Goal: Check status: Check status

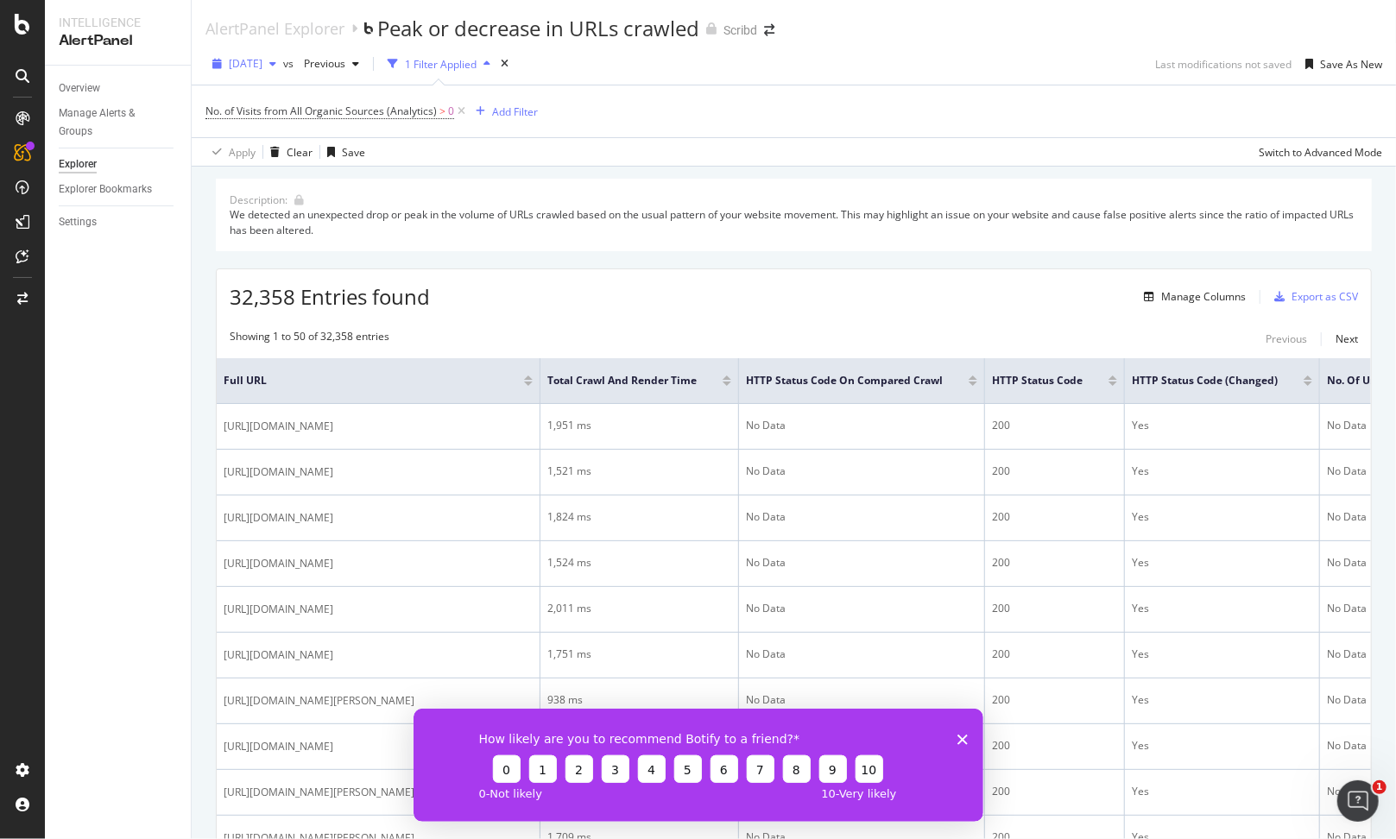
click at [263, 60] on span "[DATE]" at bounding box center [246, 63] width 34 height 15
click at [322, 98] on div "[DATE] 100K URLs" at bounding box center [308, 99] width 154 height 16
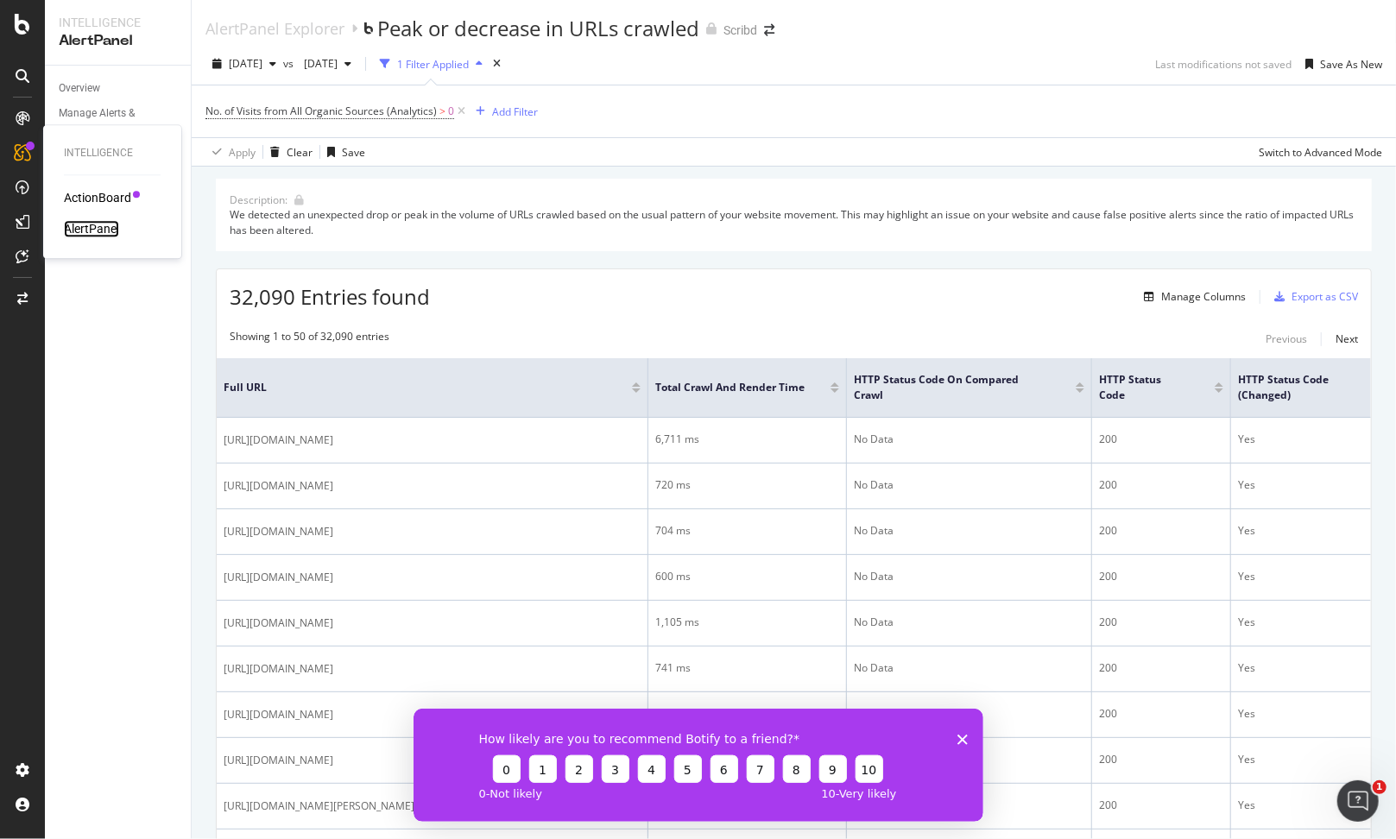
click at [89, 226] on div "AlertPanel" at bounding box center [91, 228] width 55 height 17
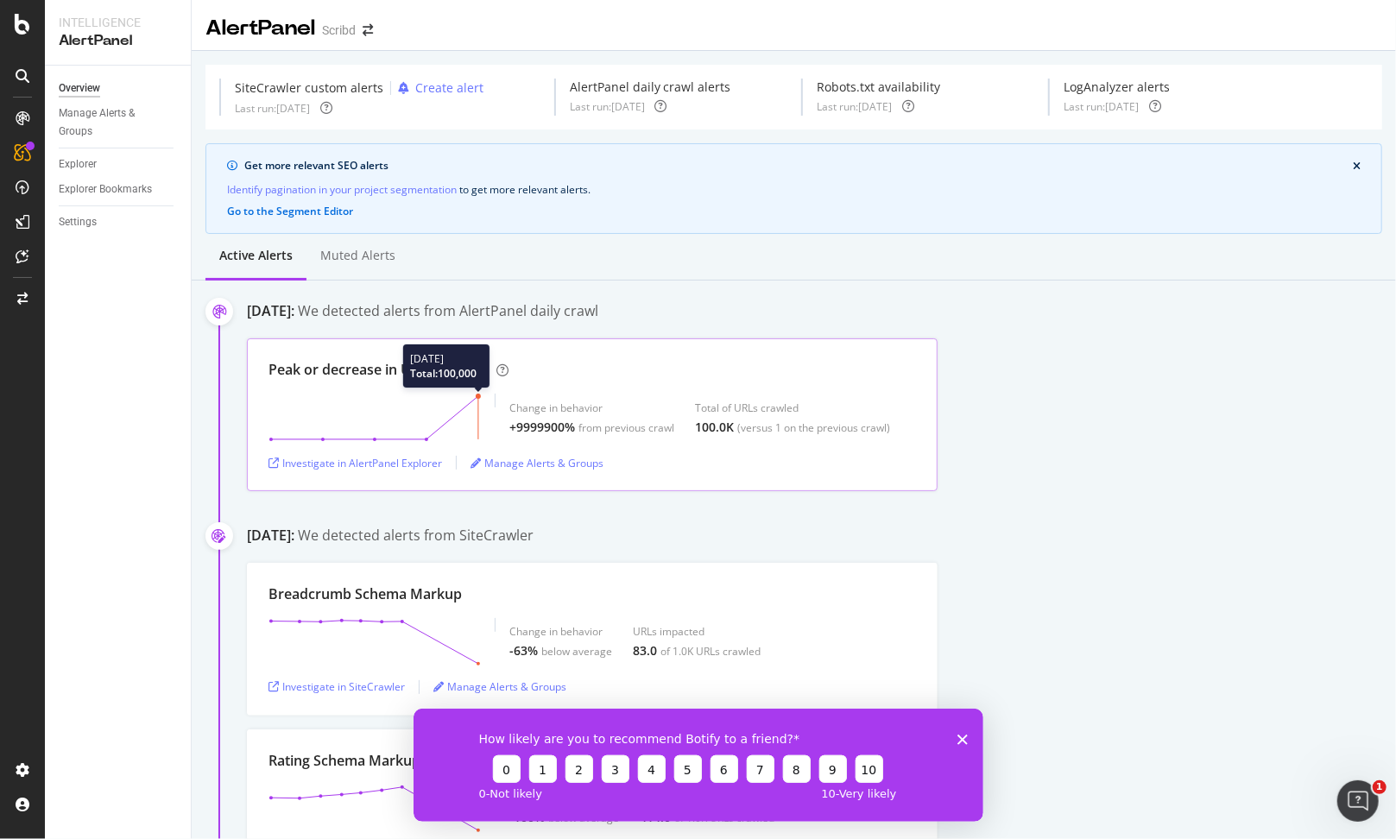
click at [478, 394] on icon at bounding box center [375, 418] width 212 height 48
click at [66, 89] on div "Overview" at bounding box center [79, 88] width 41 height 18
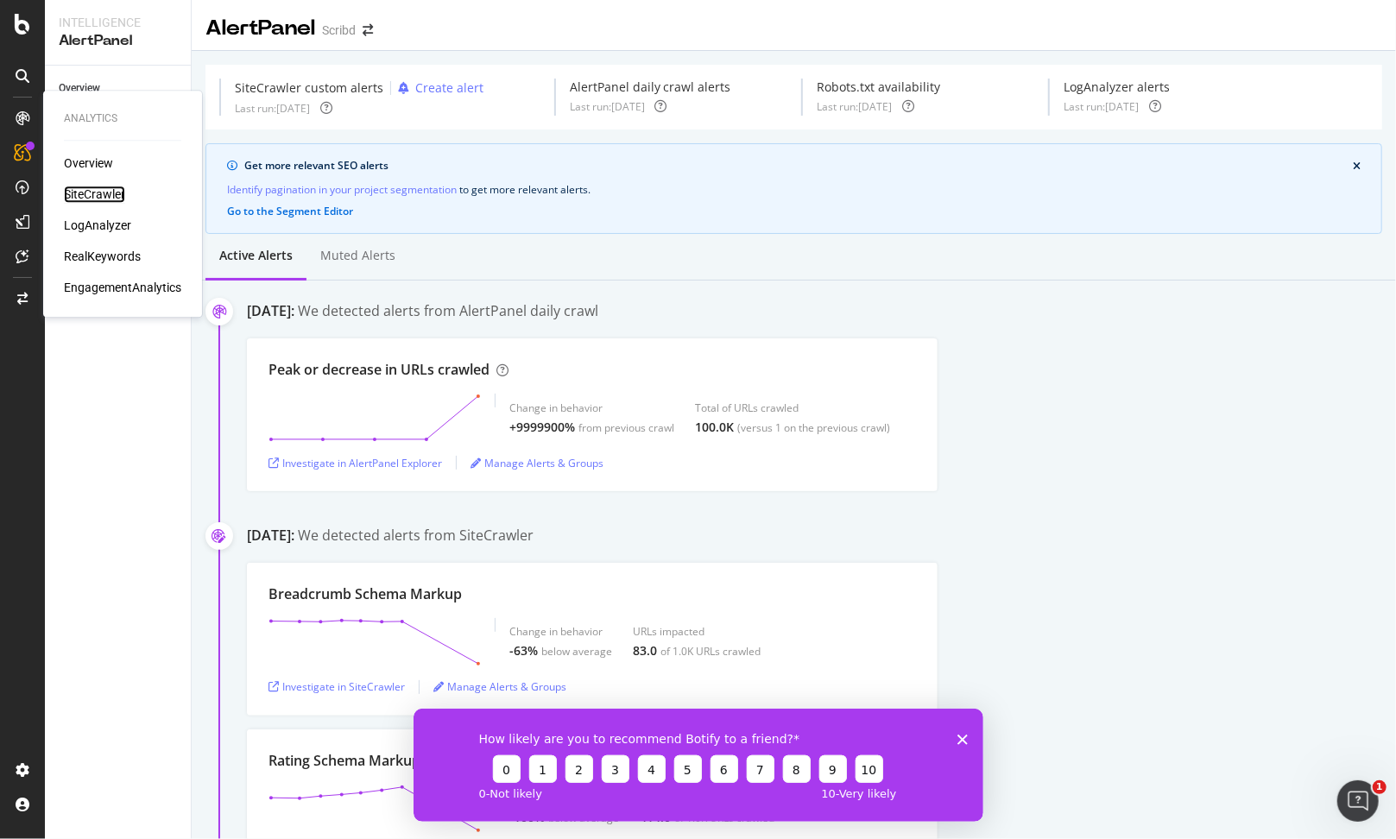
click at [90, 193] on div "SiteCrawler" at bounding box center [94, 194] width 61 height 17
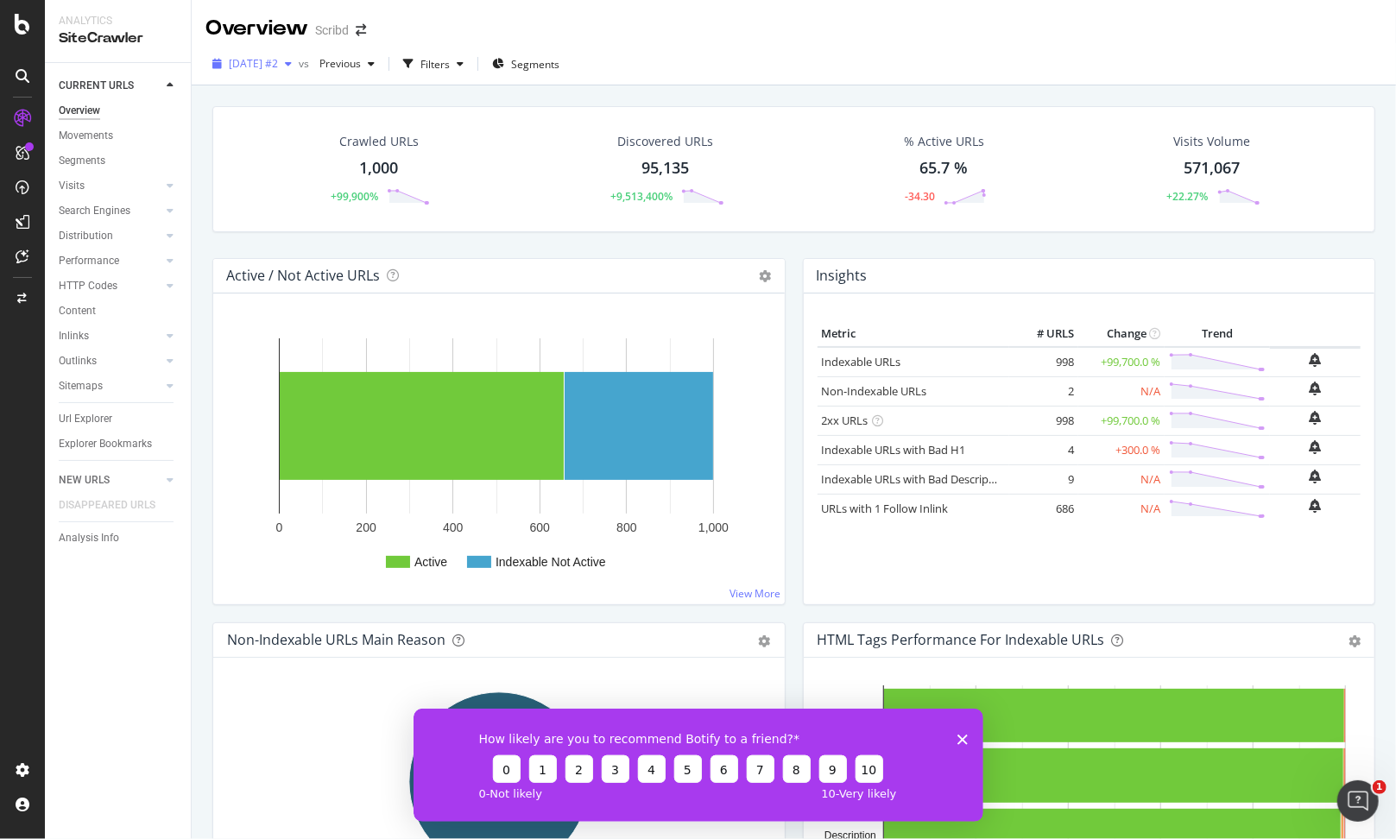
click at [278, 60] on span "[DATE] #2" at bounding box center [253, 63] width 49 height 15
click at [486, 232] on div "Crawled URLs 1,000 +99,900% Discovered URLs 95,135 +9,513,400% % Active URLs 65…" at bounding box center [794, 182] width 1180 height 152
click at [253, 58] on span "[DATE] #2" at bounding box center [253, 63] width 49 height 15
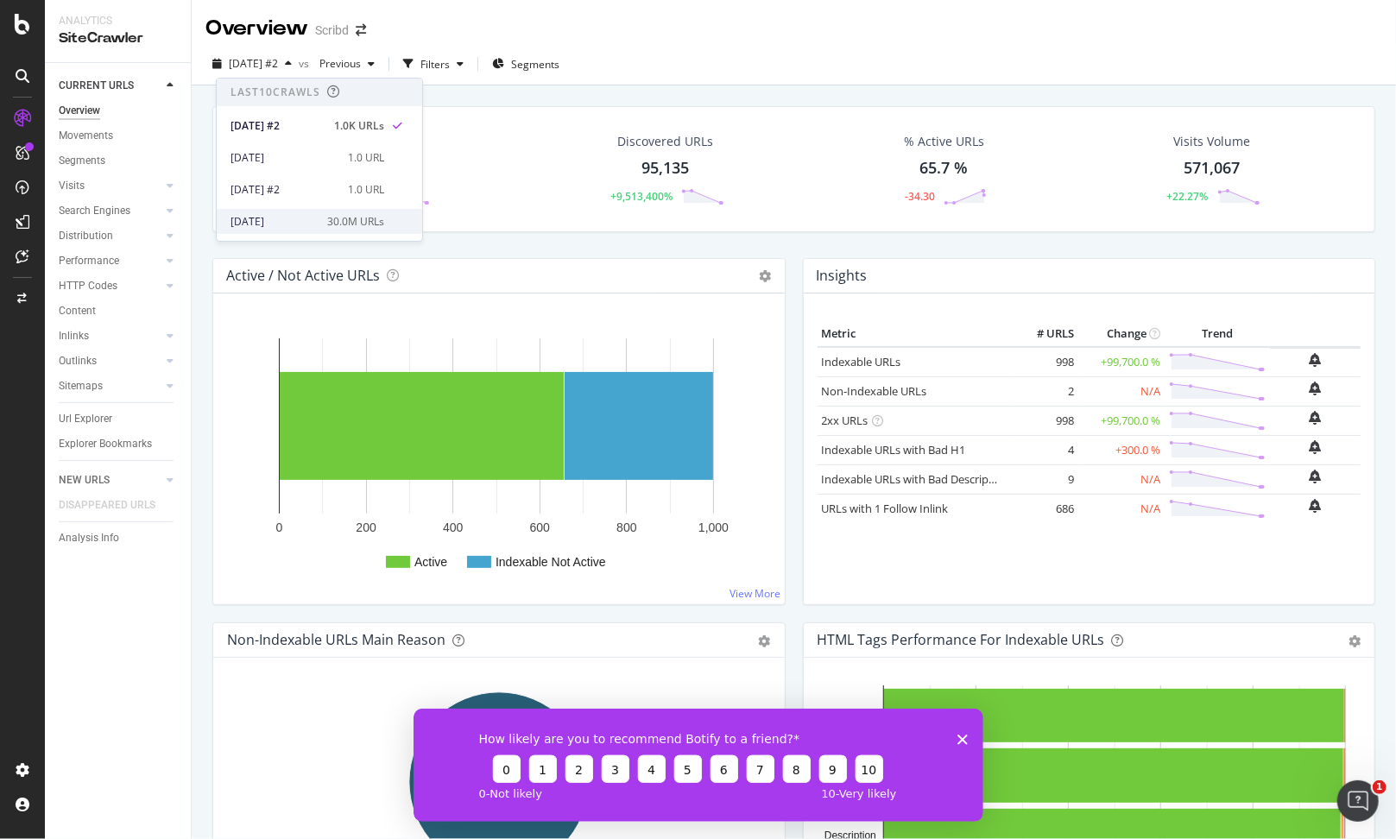
click at [277, 218] on div "[DATE]" at bounding box center [274, 222] width 86 height 16
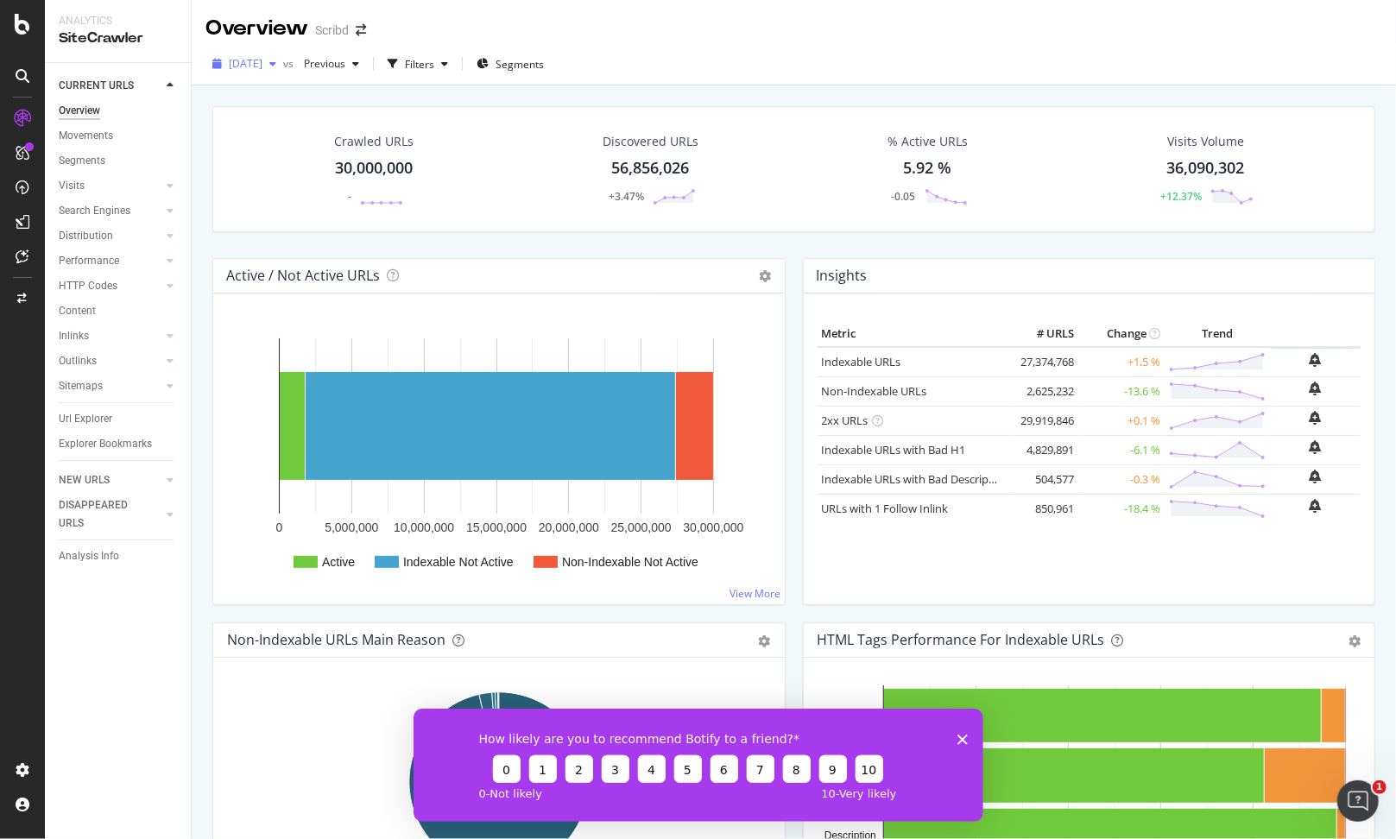
click at [263, 66] on span "[DATE]" at bounding box center [246, 63] width 34 height 15
click at [296, 122] on div "[DATE] #2" at bounding box center [279, 126] width 96 height 16
